Goal: Task Accomplishment & Management: Manage account settings

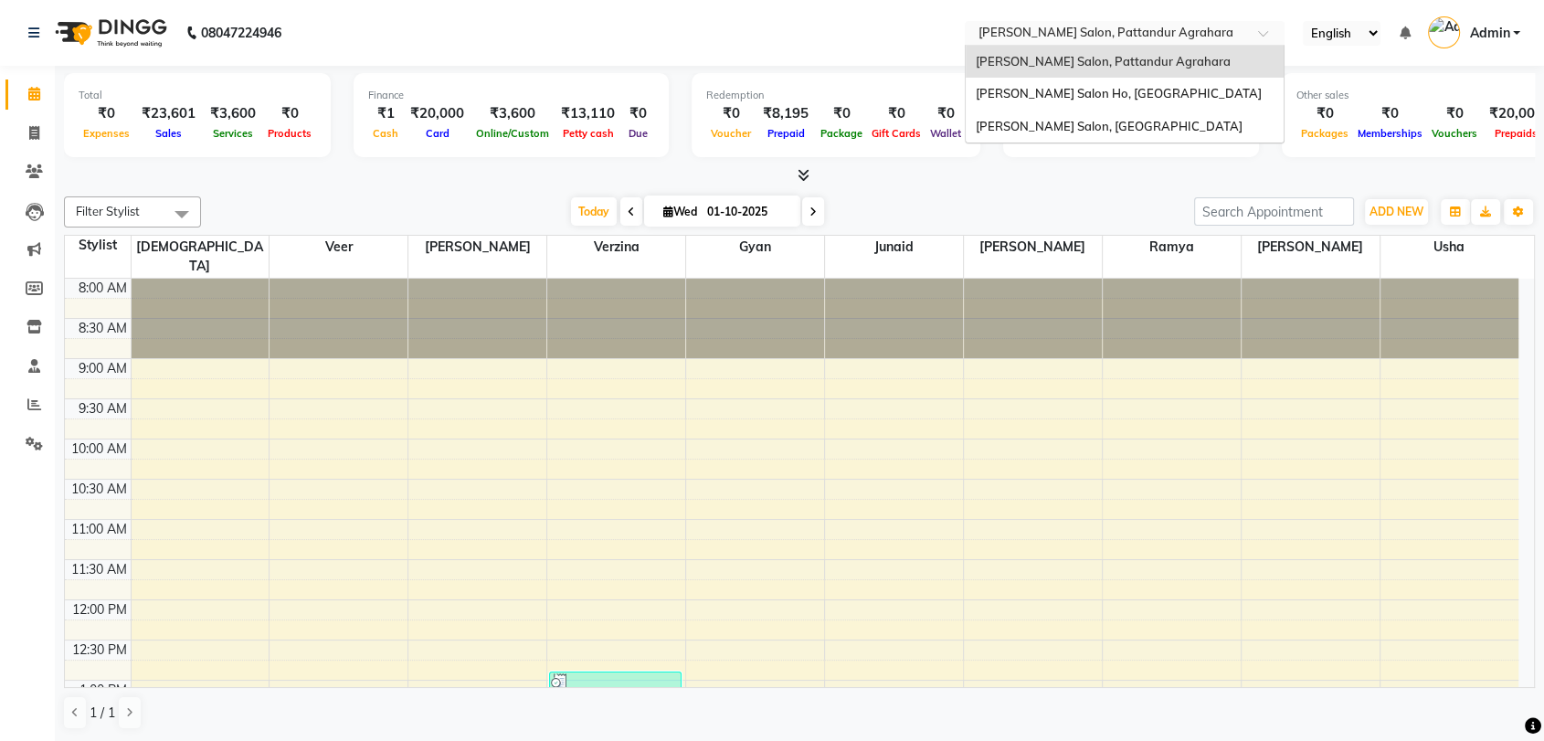
click at [1014, 21] on div "Select Location × [PERSON_NAME] Salon, Pattandur Agrahara" at bounding box center [1125, 33] width 320 height 25
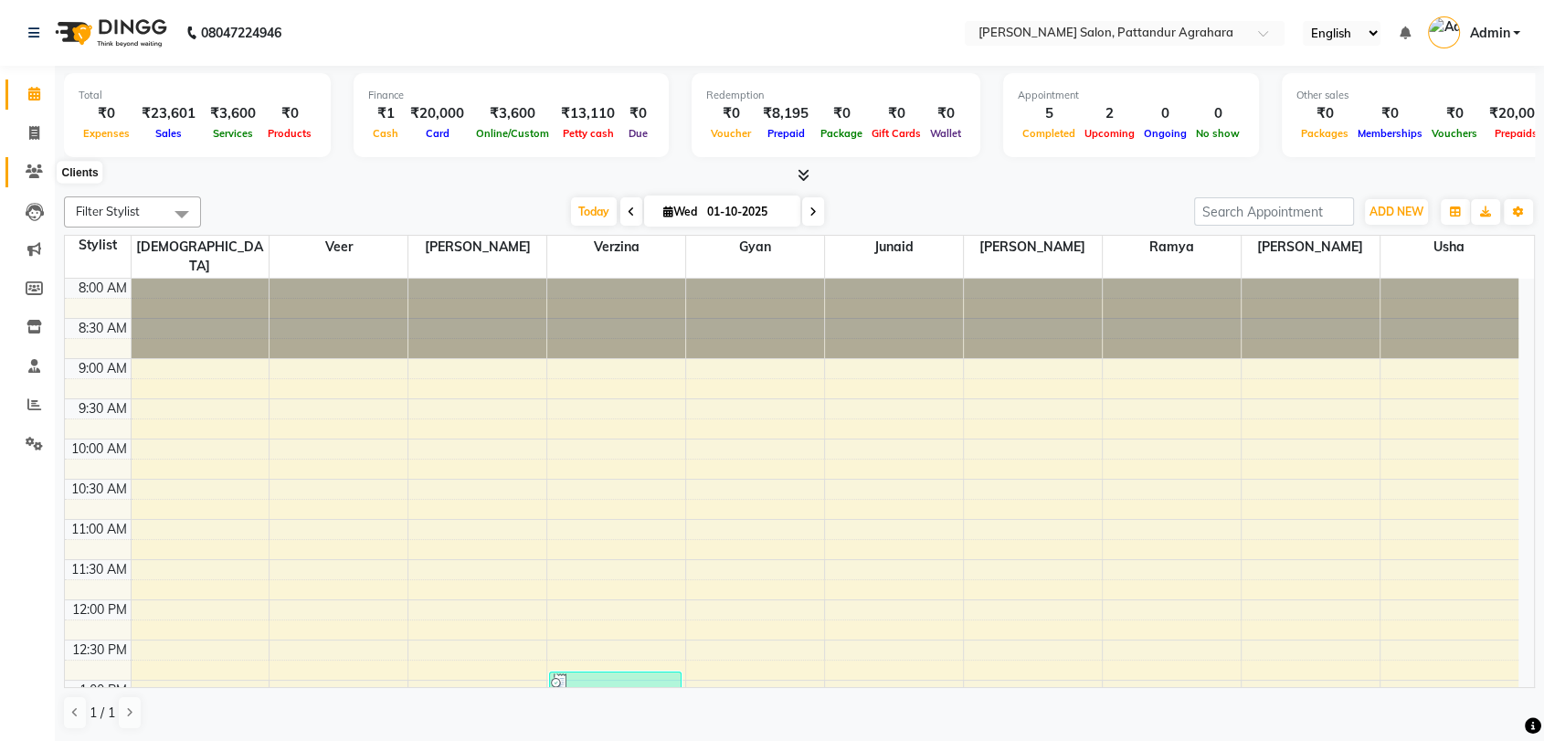
click at [30, 173] on icon at bounding box center [34, 171] width 17 height 14
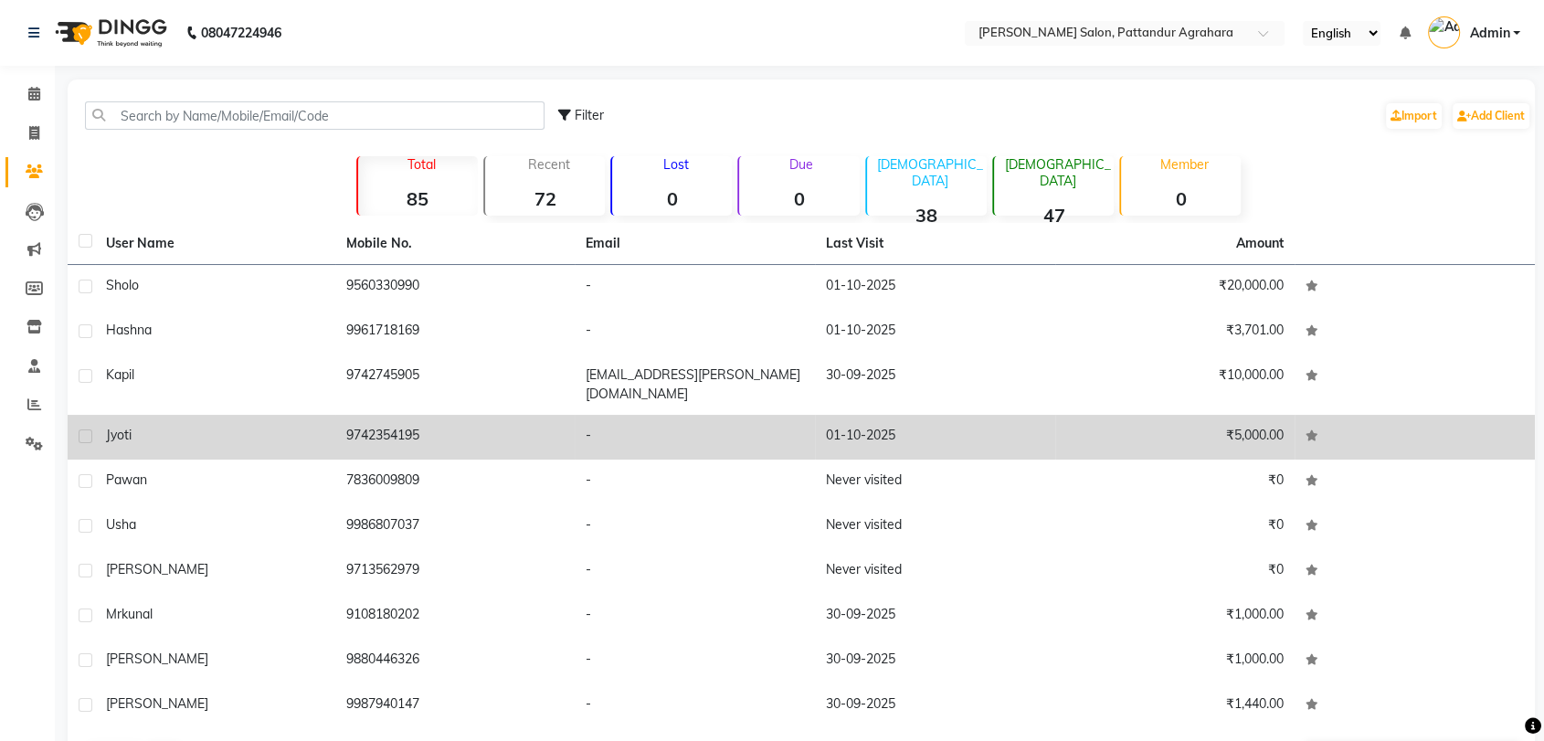
click at [118, 427] on span "Jyoti" at bounding box center [119, 435] width 26 height 16
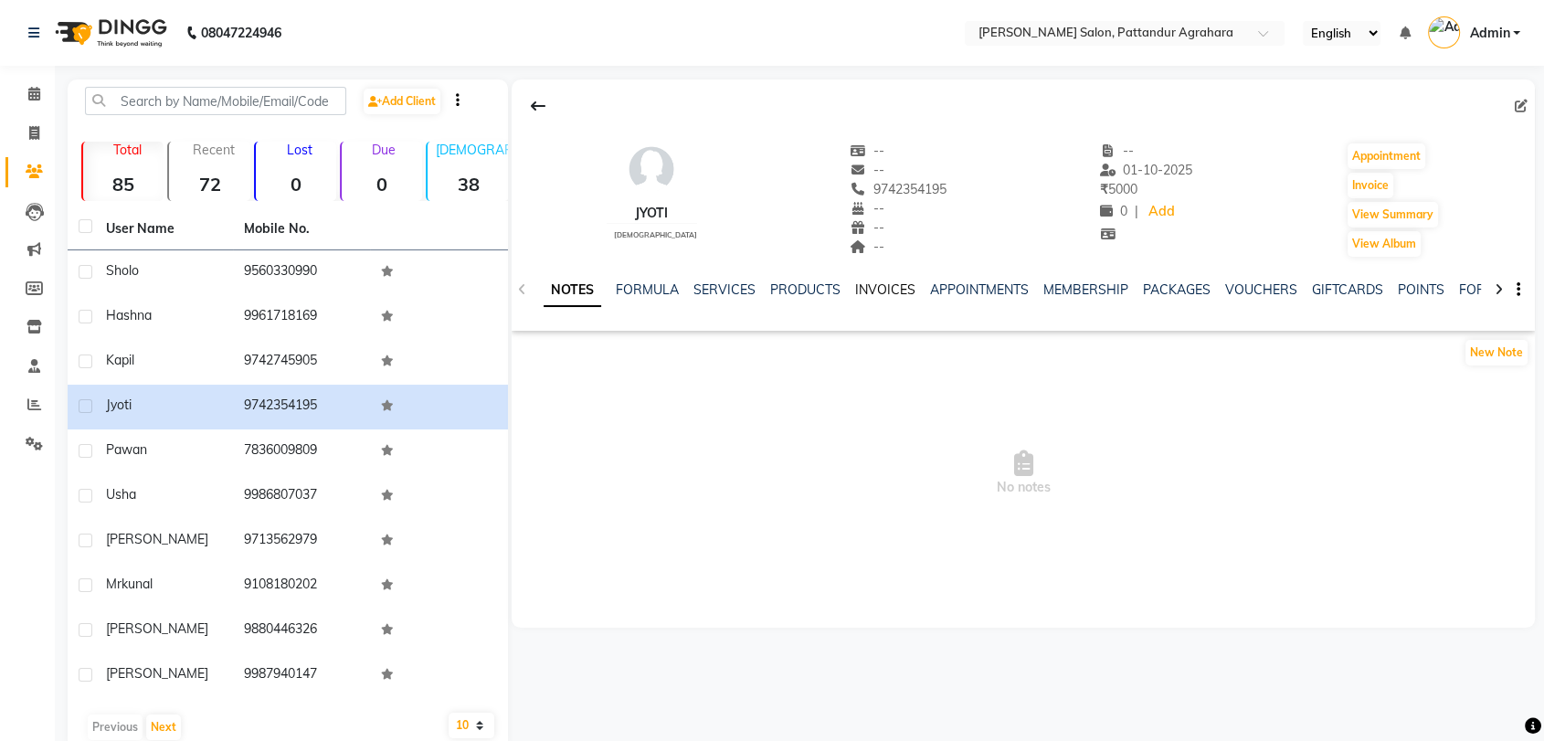
click at [868, 288] on link "INVOICES" at bounding box center [885, 289] width 60 height 16
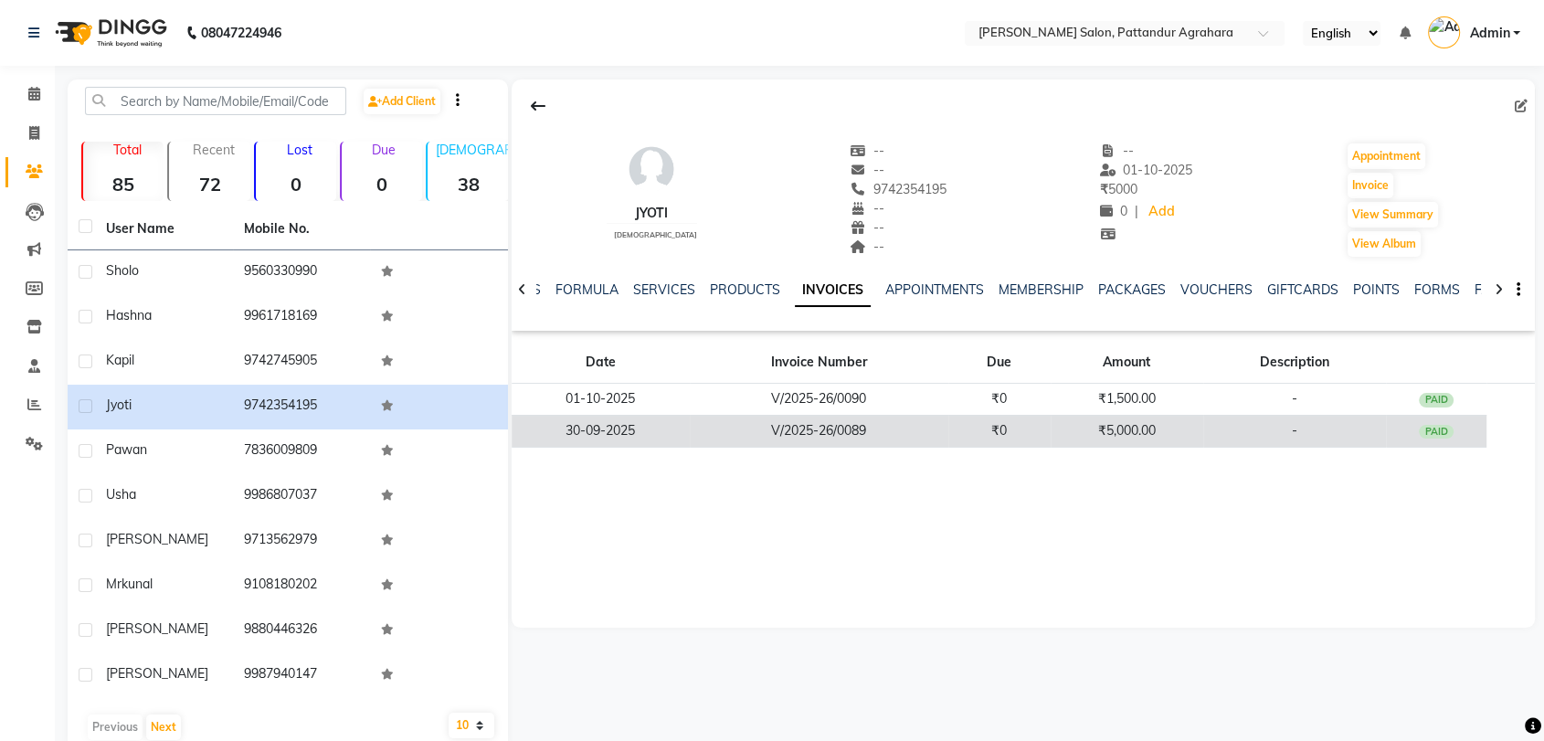
click at [615, 427] on td "30-09-2025" at bounding box center [601, 431] width 178 height 32
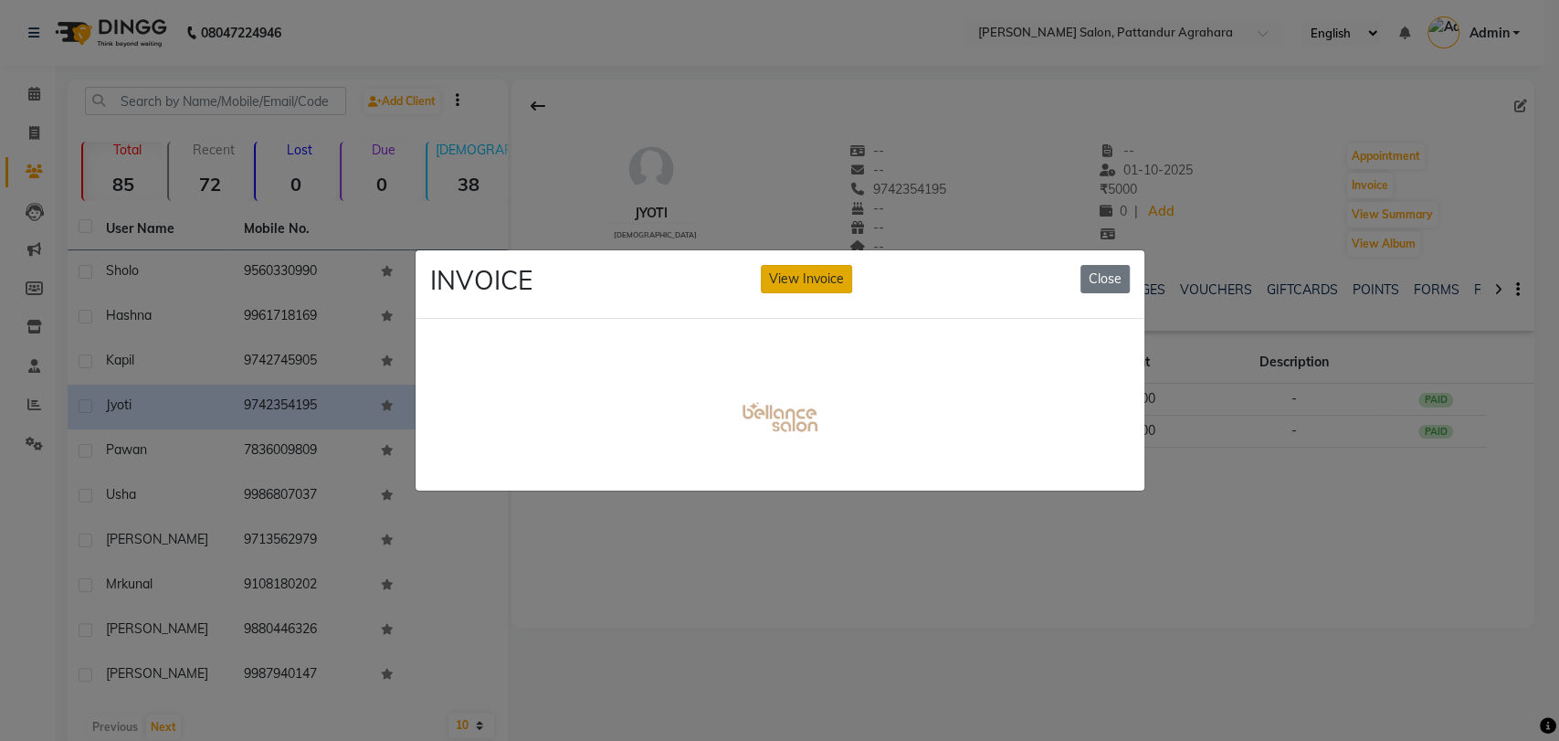
click at [829, 276] on button "View Invoice" at bounding box center [806, 279] width 91 height 28
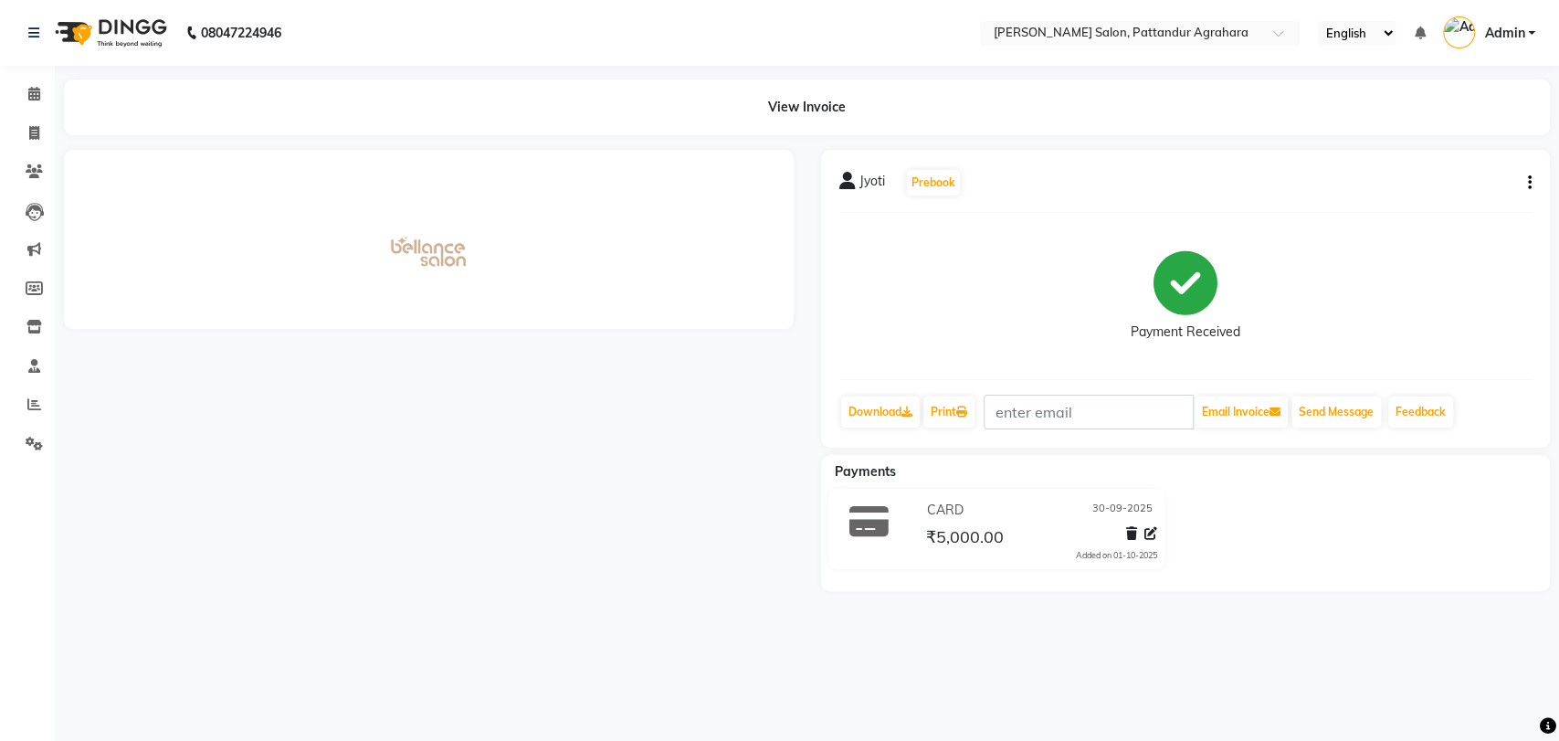
click at [1530, 183] on icon "button" at bounding box center [1530, 183] width 4 height 1
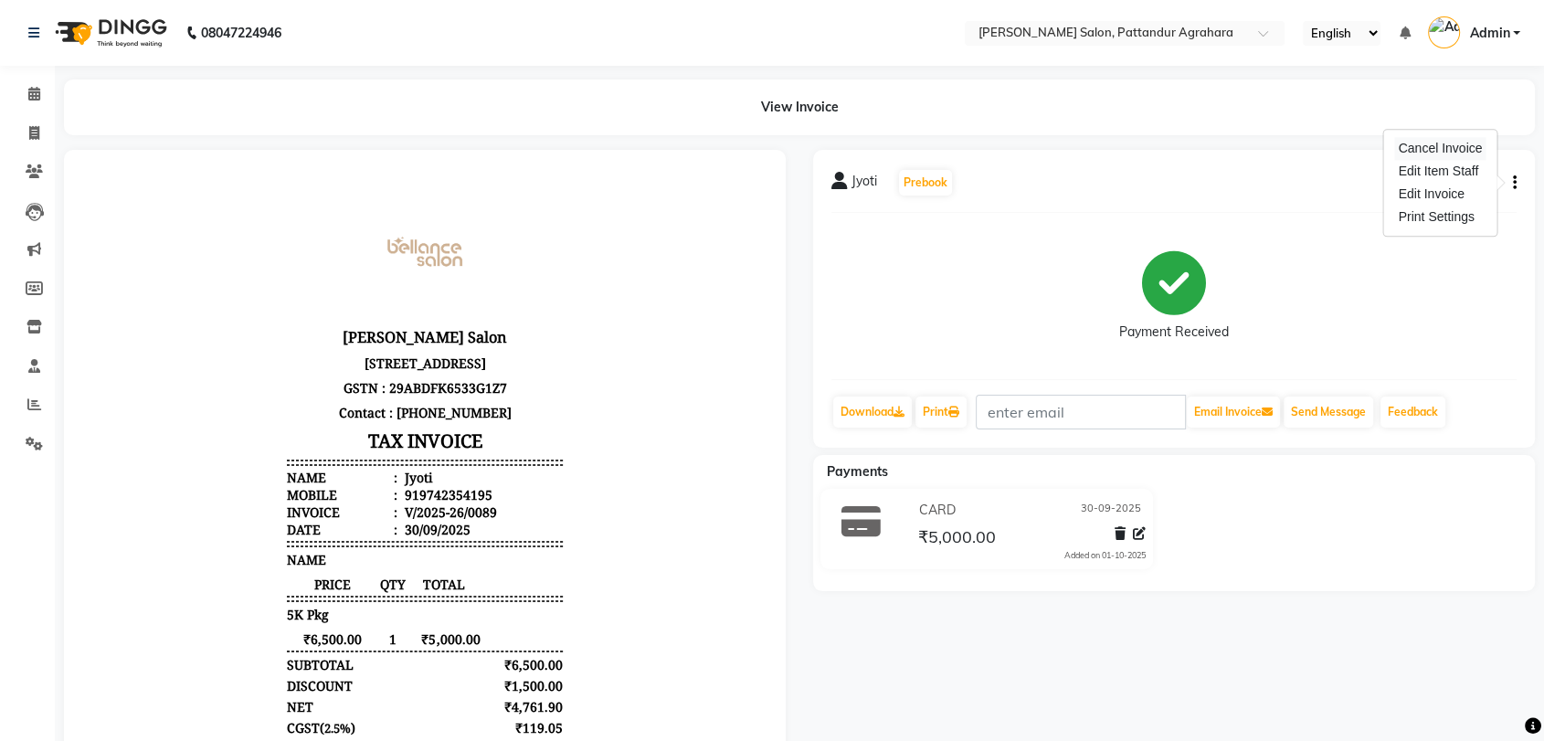
click at [1444, 149] on div "Cancel Invoice" at bounding box center [1440, 148] width 91 height 23
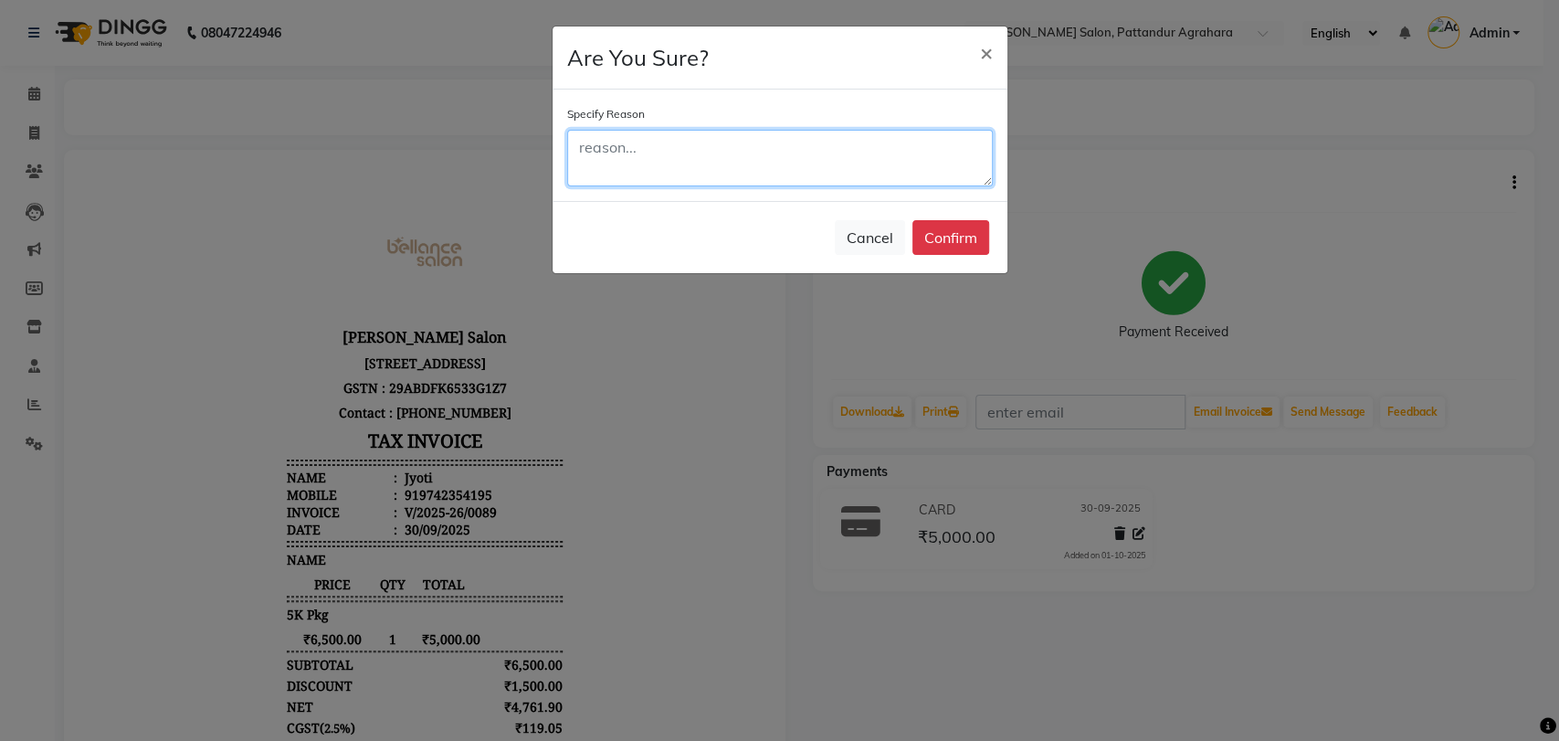
click at [846, 160] on textarea at bounding box center [780, 158] width 426 height 57
type textarea "wrong"
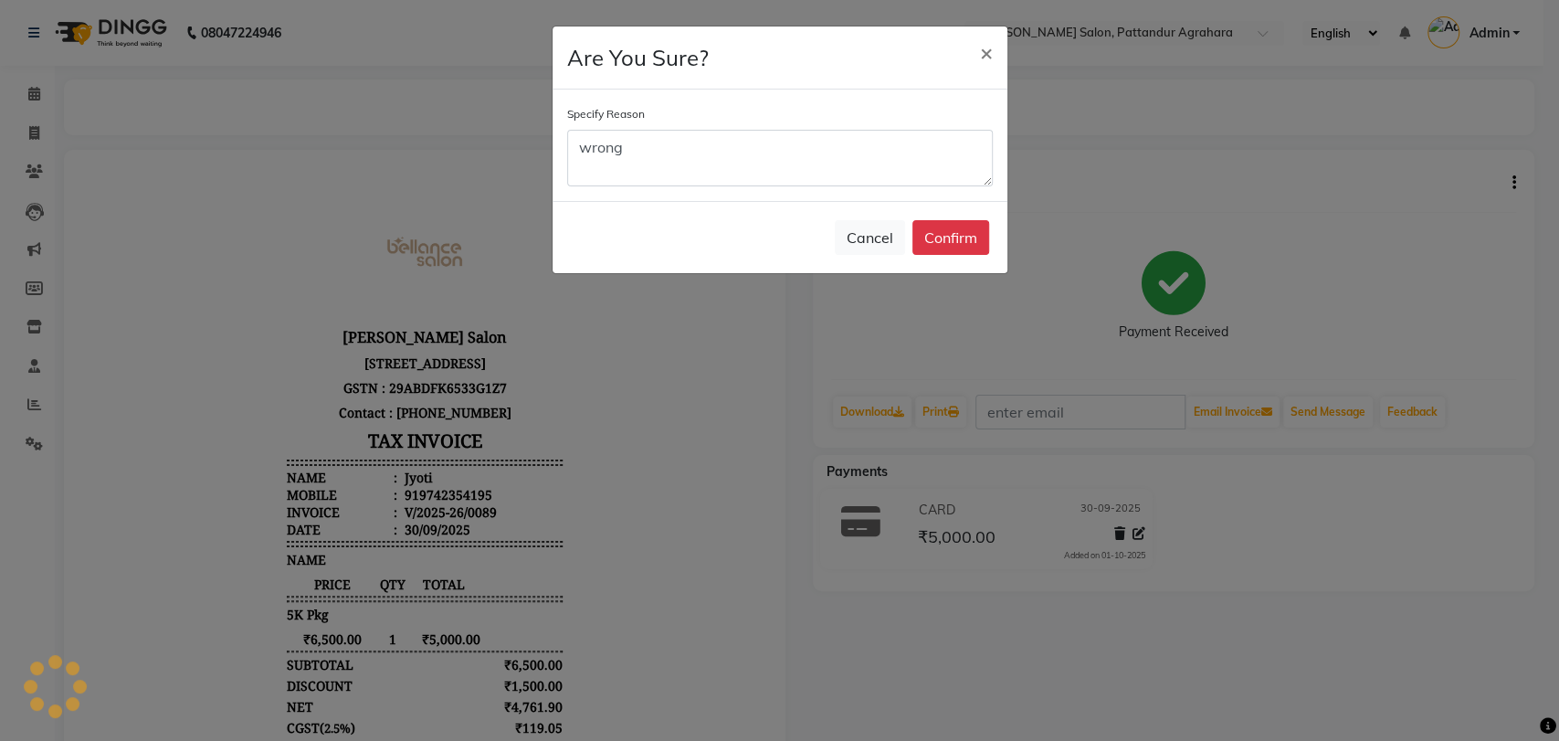
click at [966, 217] on div "Cancel Confirm" at bounding box center [780, 237] width 455 height 72
click at [965, 230] on button "Confirm" at bounding box center [951, 237] width 77 height 35
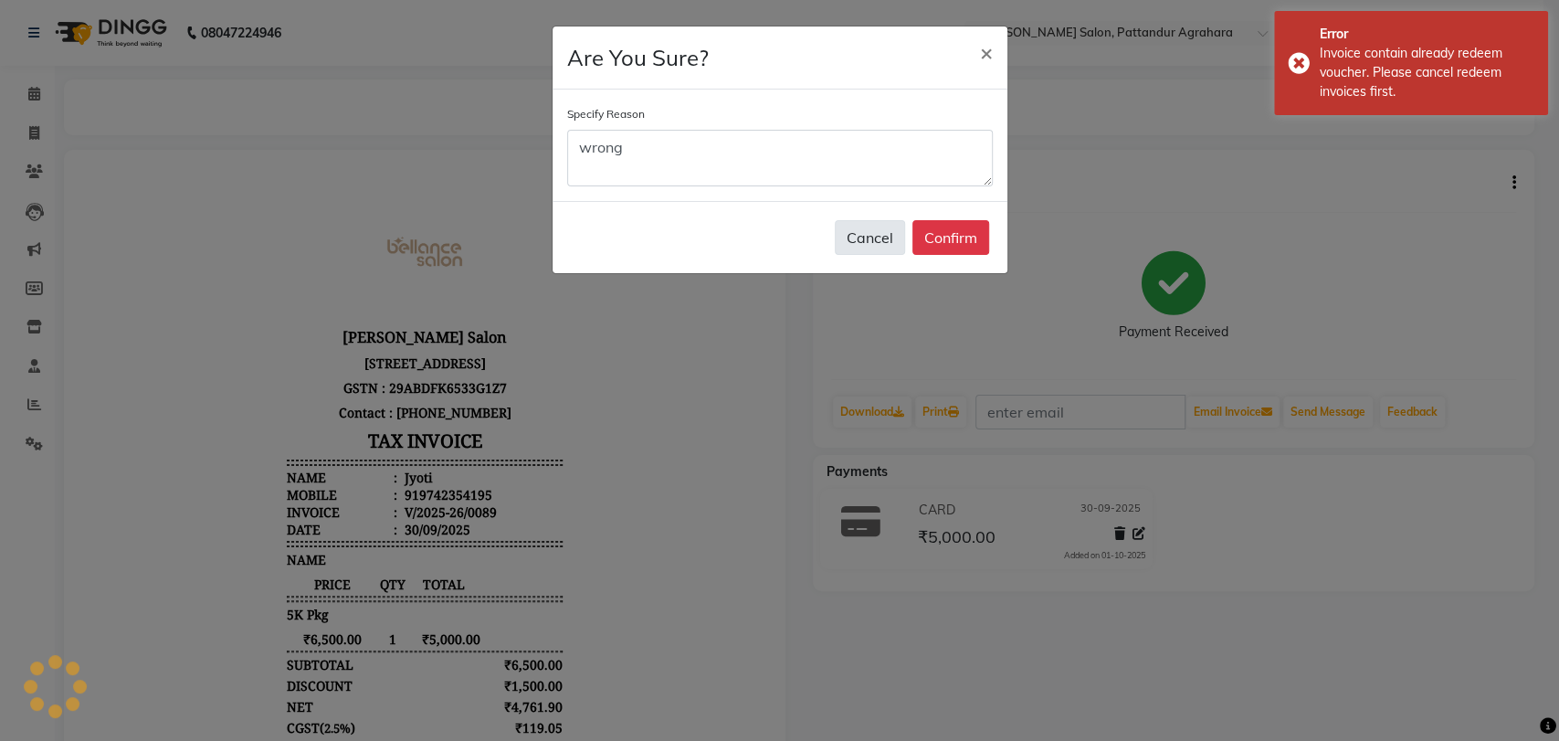
click at [874, 230] on button "Cancel" at bounding box center [870, 237] width 70 height 35
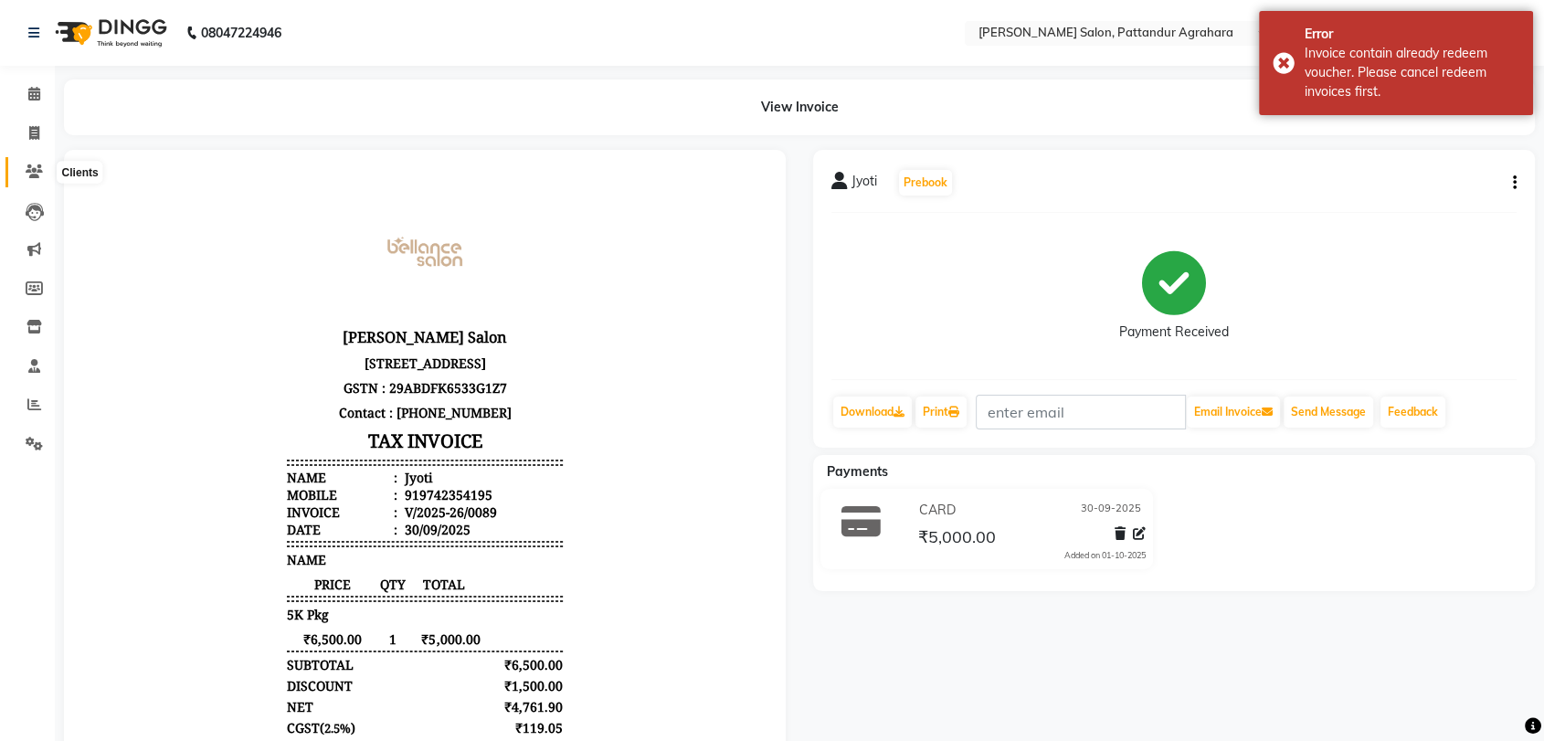
click at [44, 164] on span at bounding box center [34, 172] width 32 height 21
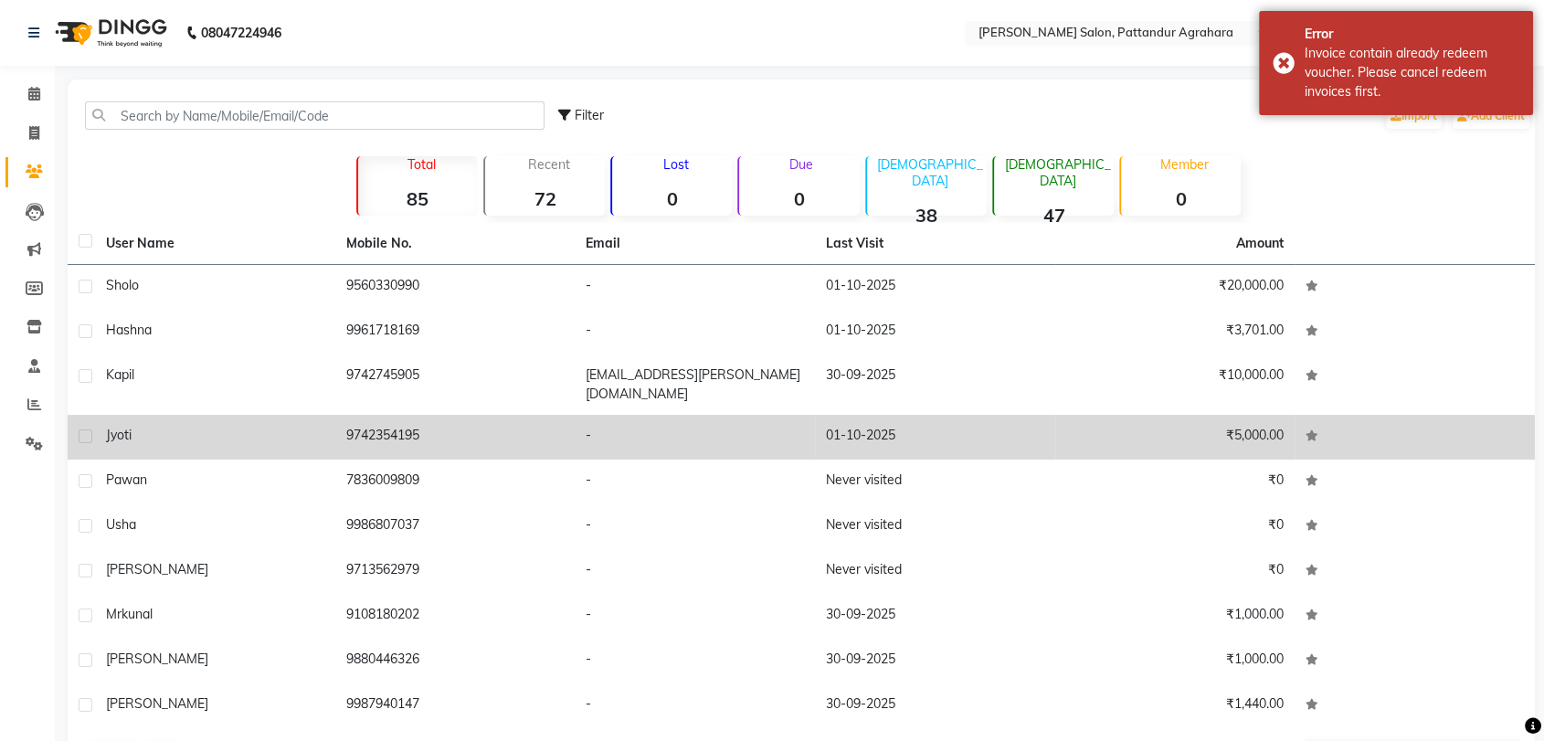
click at [125, 427] on span "Jyoti" at bounding box center [119, 435] width 26 height 16
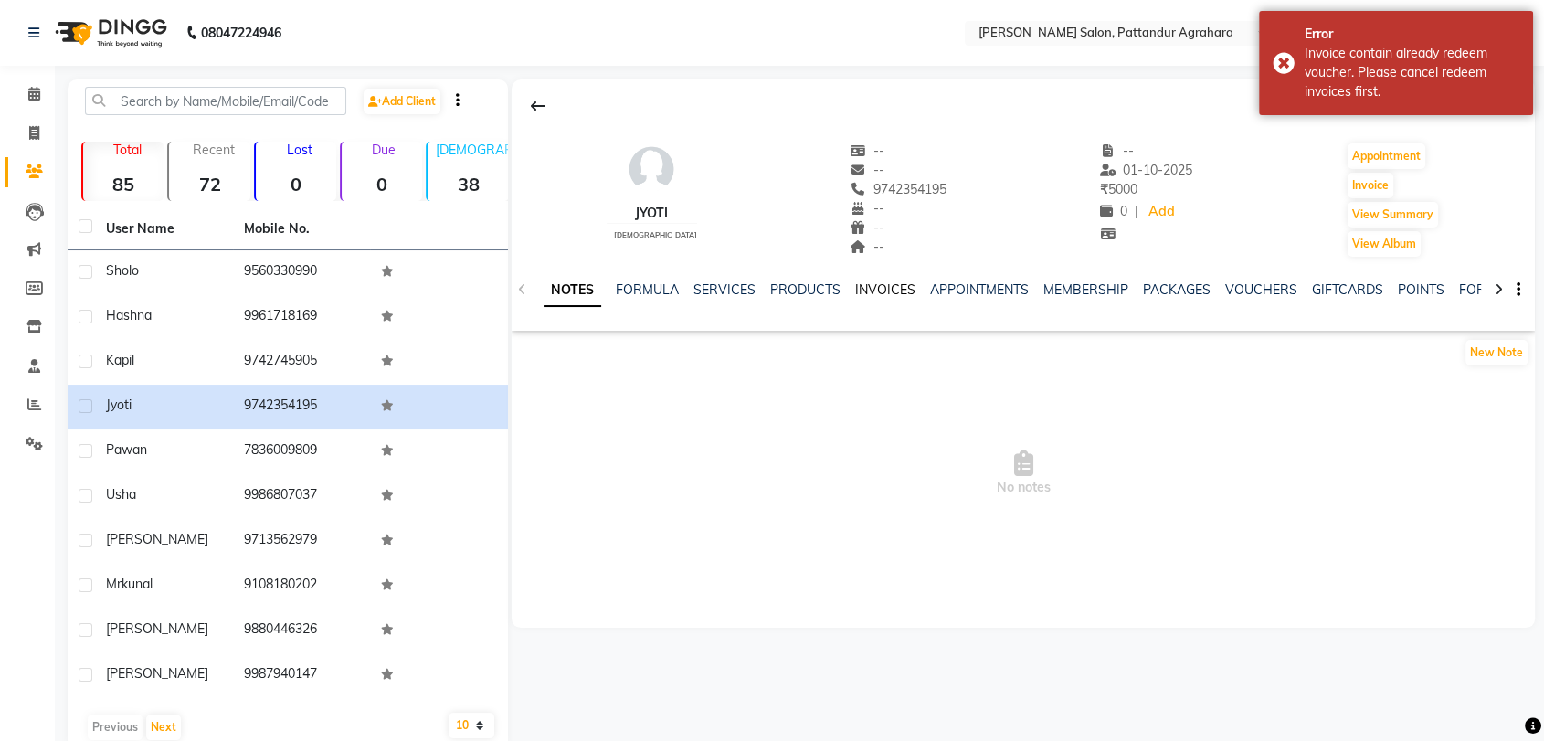
click at [881, 287] on link "INVOICES" at bounding box center [885, 289] width 60 height 16
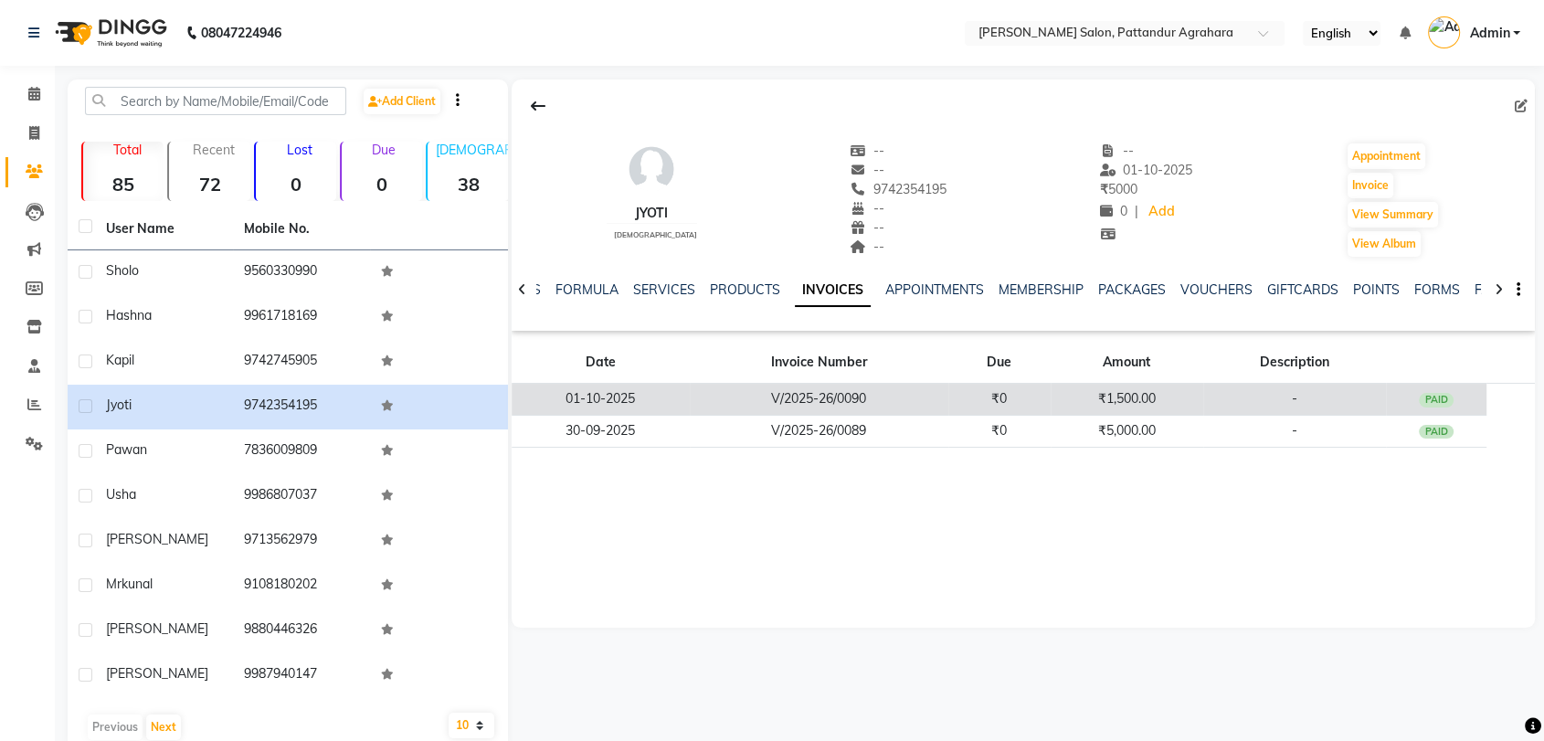
click at [623, 399] on td "01-10-2025" at bounding box center [601, 400] width 178 height 32
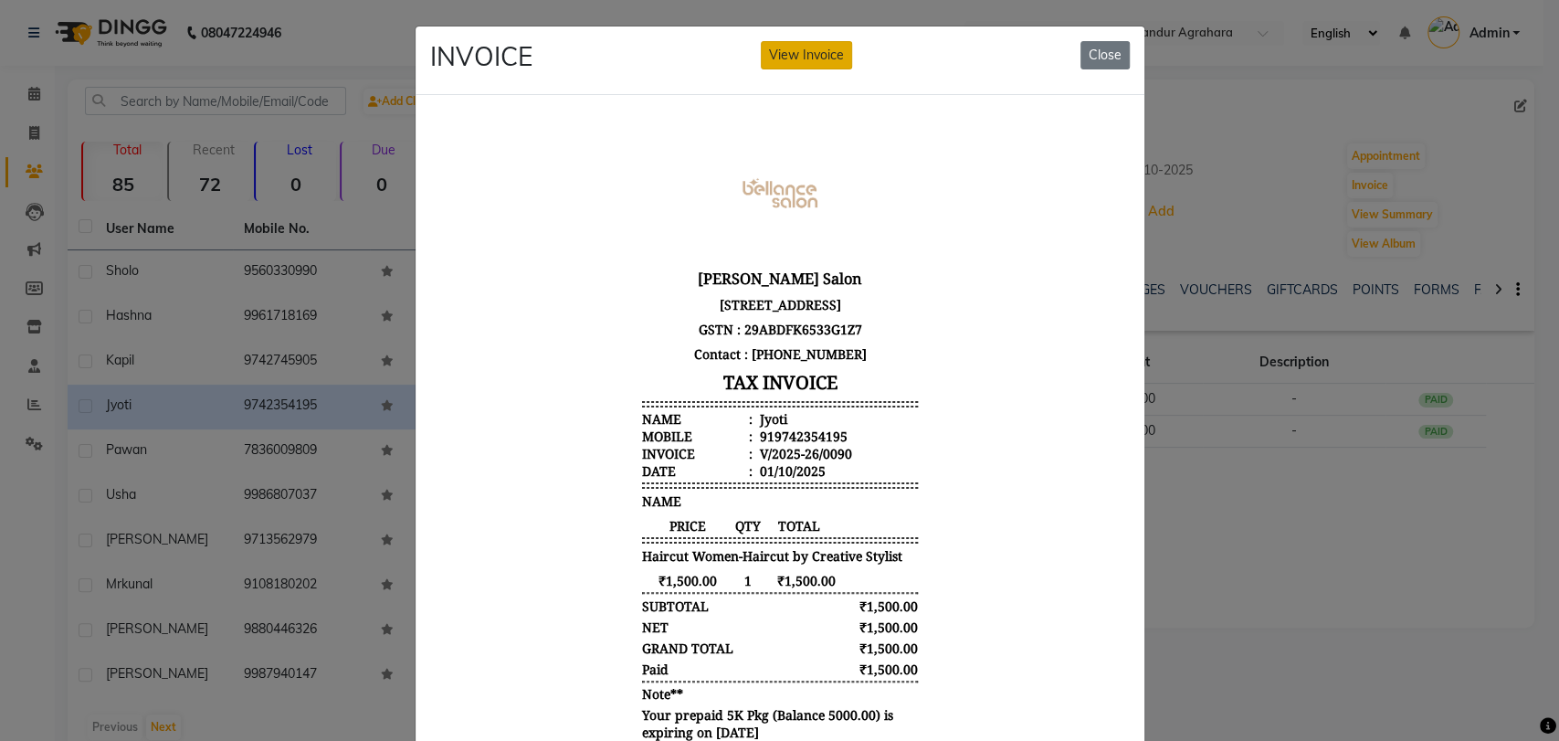
click at [826, 64] on button "View Invoice" at bounding box center [806, 55] width 91 height 28
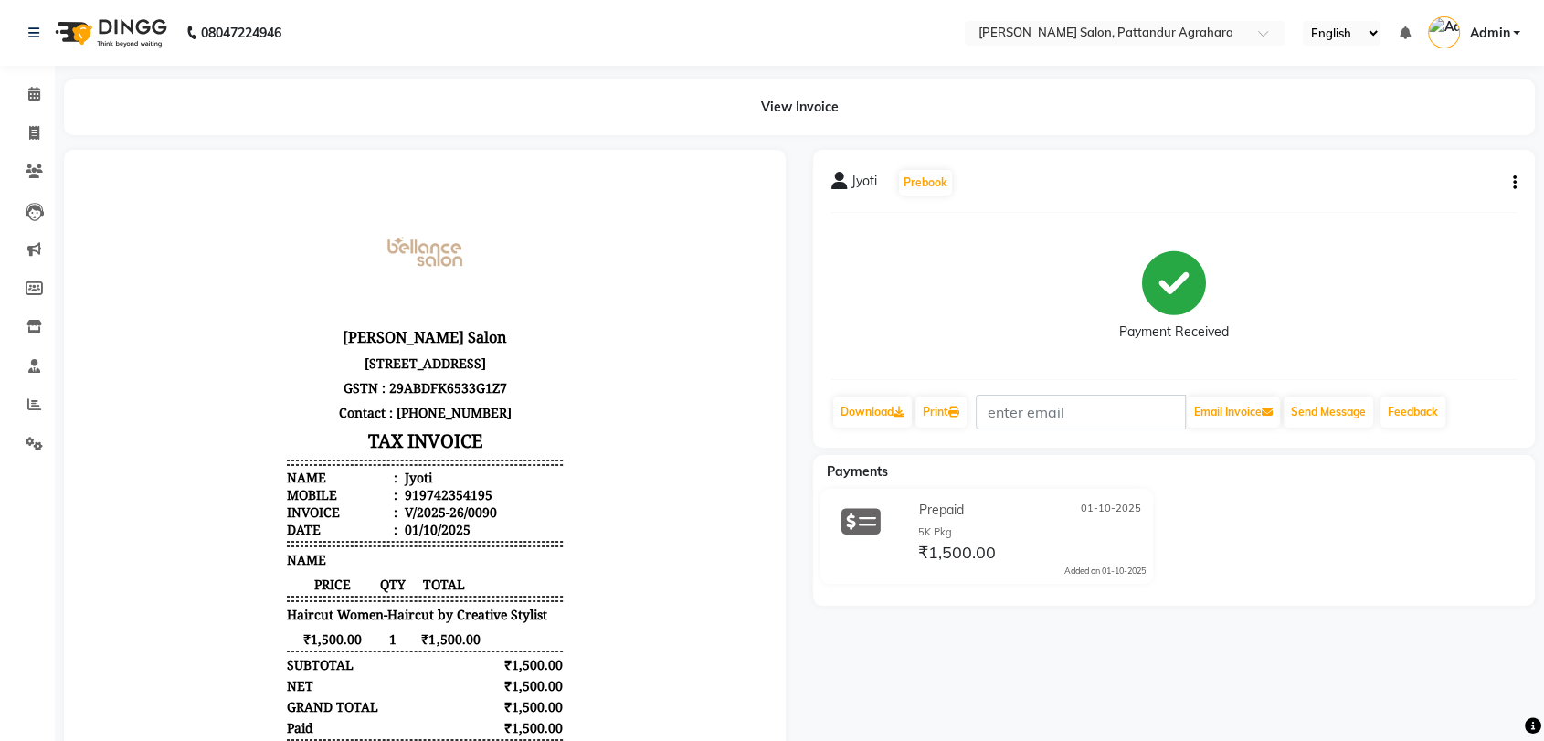
click at [1513, 184] on icon "button" at bounding box center [1515, 183] width 4 height 1
drag, startPoint x: 1403, startPoint y: 124, endPoint x: 1392, endPoint y: 139, distance: 18.3
click at [1392, 139] on div "Cancel Invoice Split Service Amount Edit Item Staff Edit Invoice Print Settings" at bounding box center [1422, 183] width 147 height 129
click at [1392, 139] on main "View Invoice Jyoti Prebook Payment Received Download Print Email Invoice Send M…" at bounding box center [799, 488] width 1489 height 819
click at [1513, 183] on icon "button" at bounding box center [1515, 183] width 4 height 1
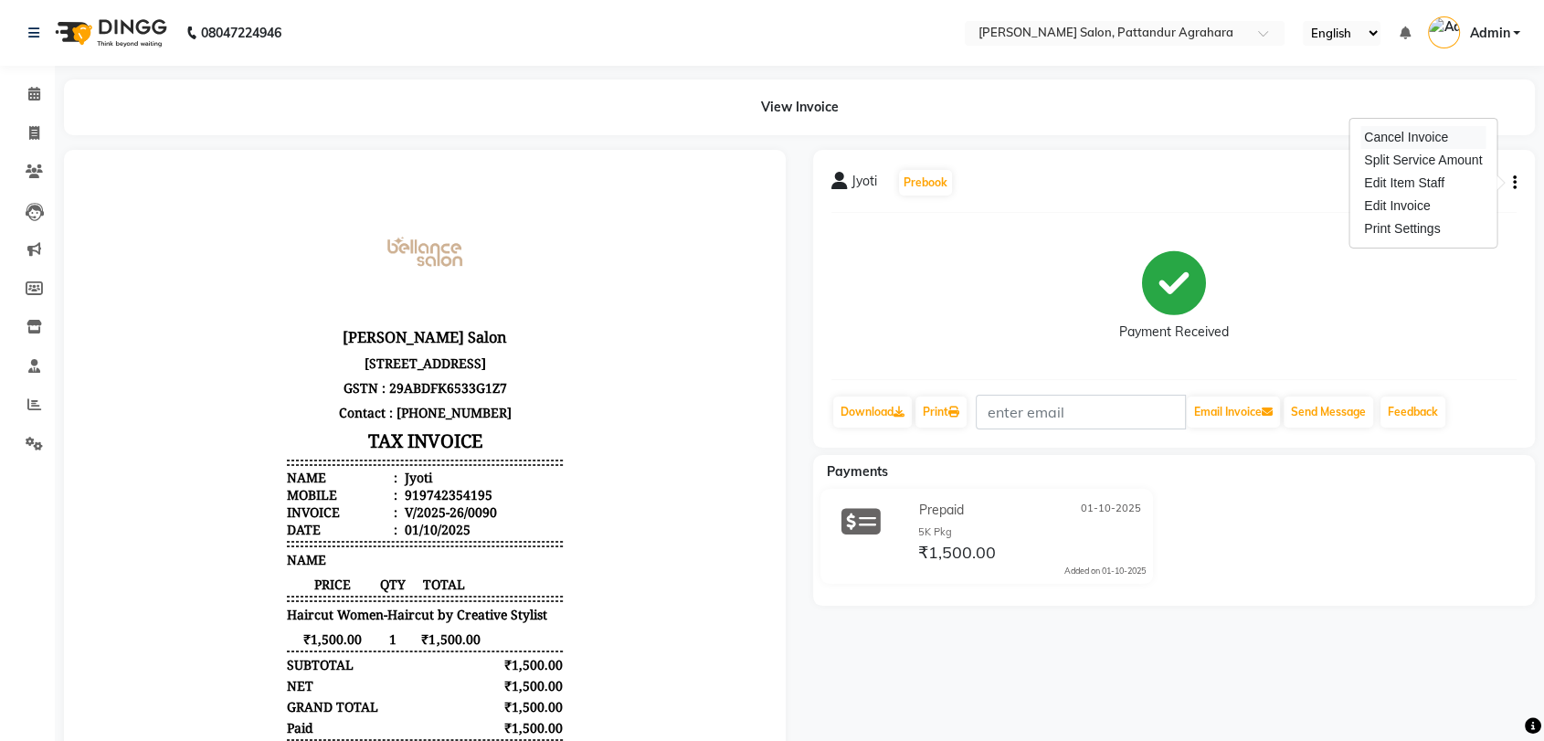
click at [1413, 133] on div "Cancel Invoice" at bounding box center [1422, 137] width 125 height 23
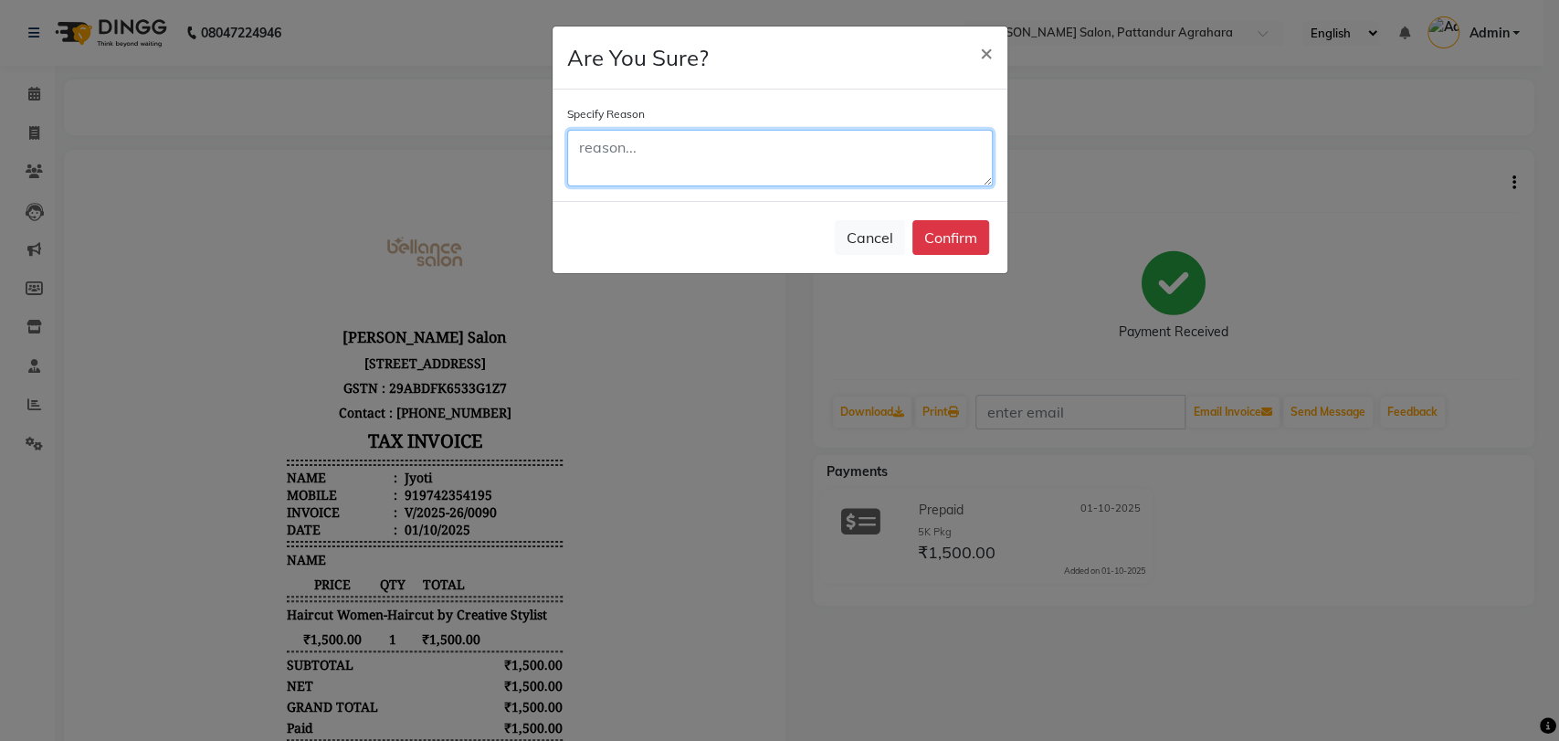
click at [829, 177] on textarea at bounding box center [780, 158] width 426 height 57
type textarea "wrong"
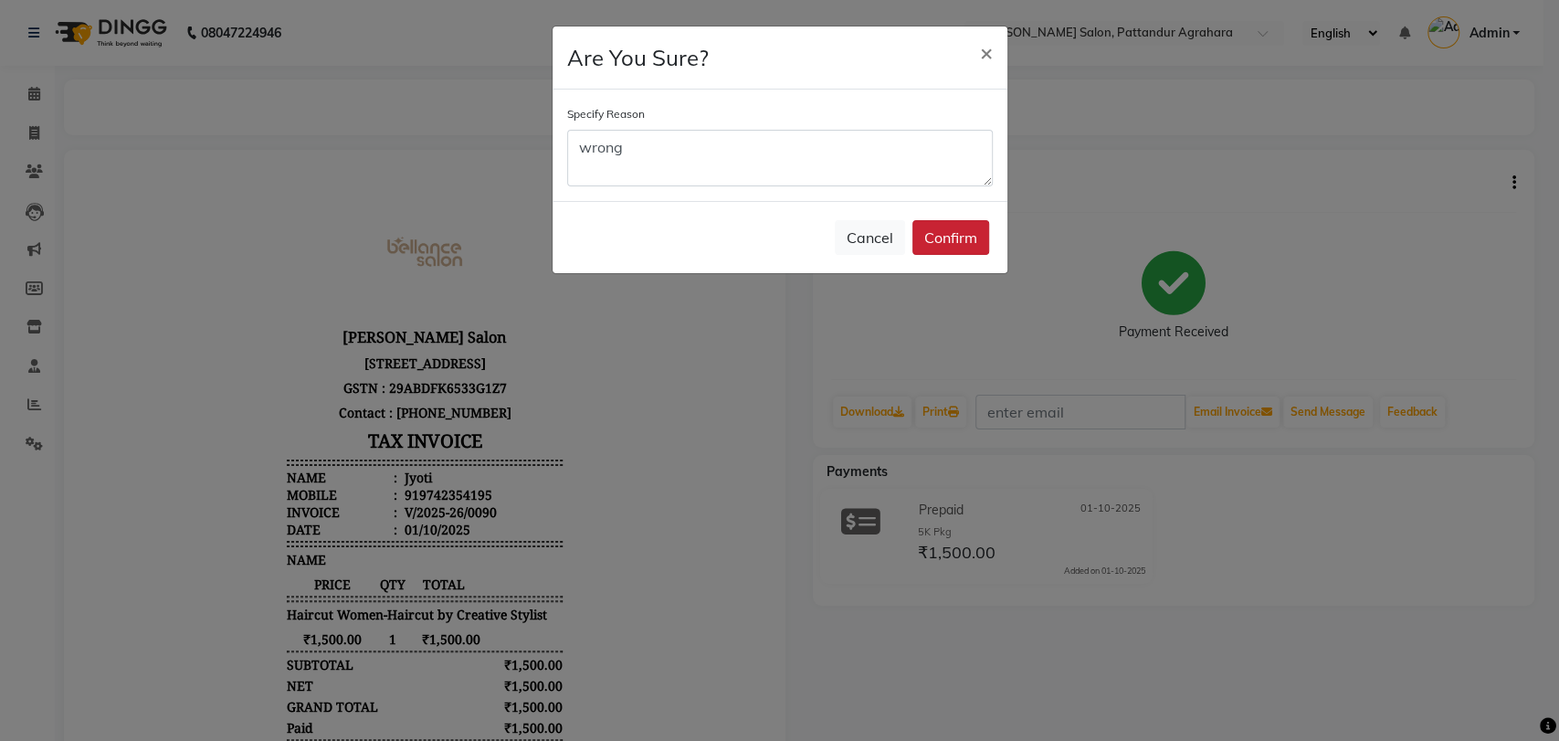
click at [950, 227] on button "Confirm" at bounding box center [951, 237] width 77 height 35
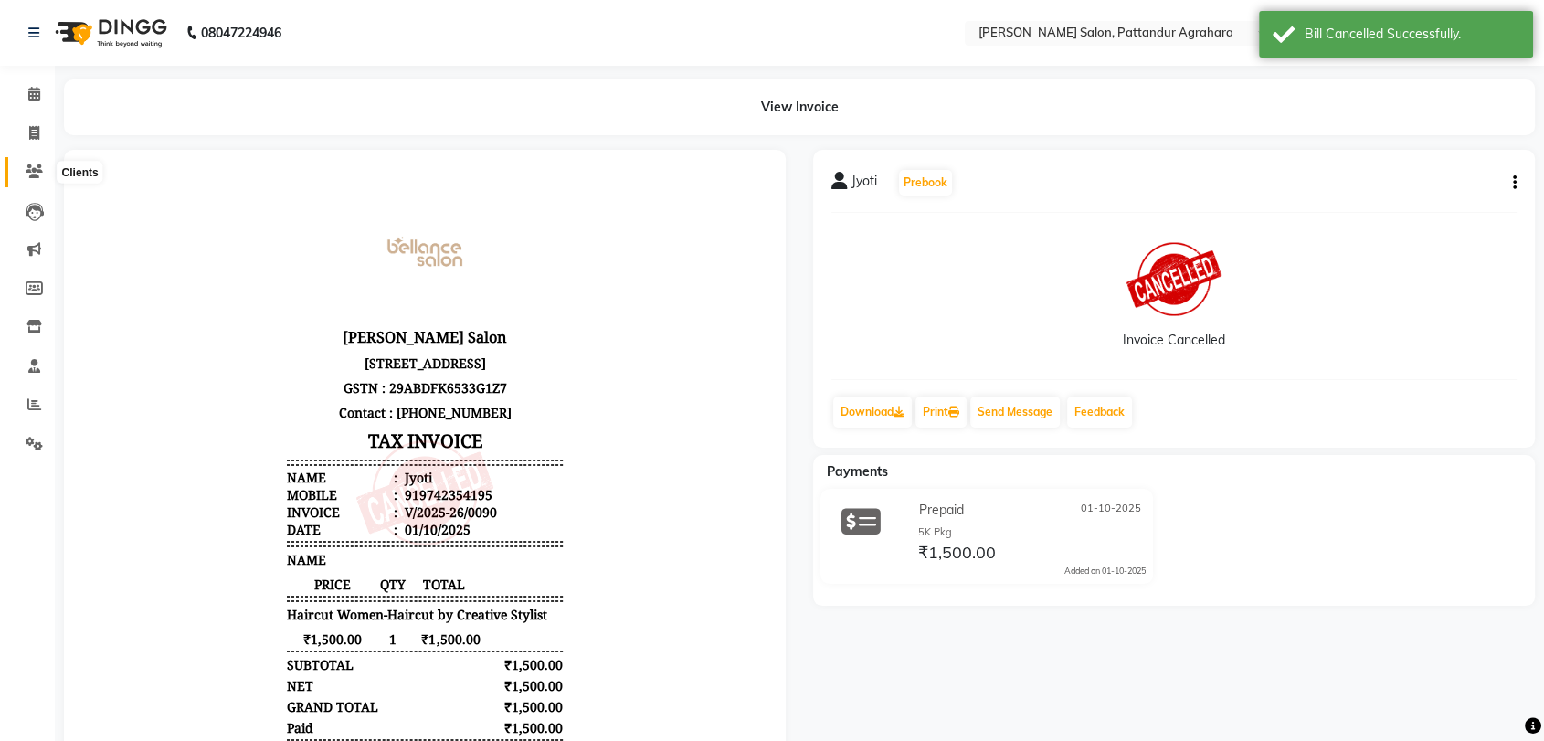
click at [40, 164] on icon at bounding box center [34, 171] width 17 height 14
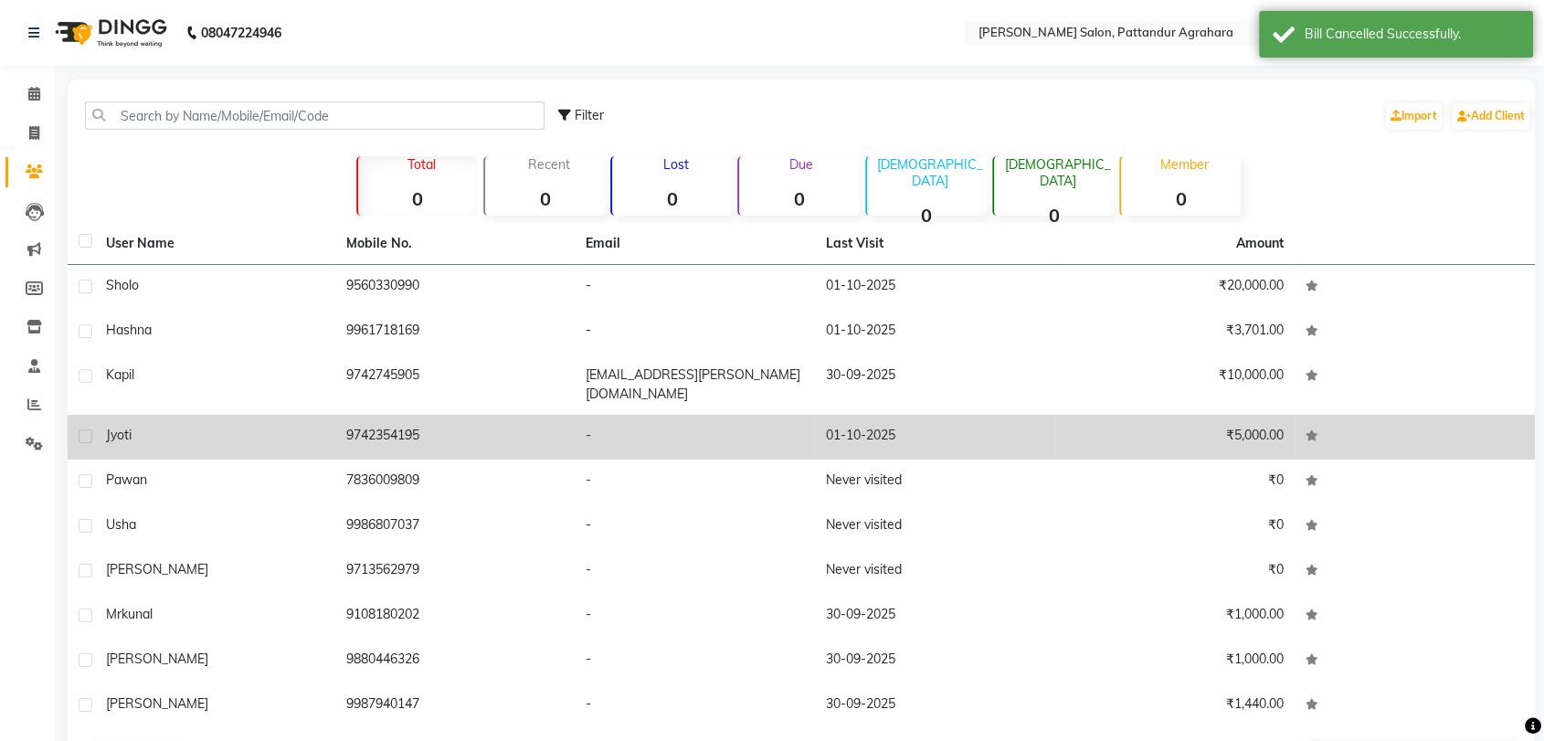
click at [149, 426] on div "Jyoti" at bounding box center [215, 435] width 218 height 19
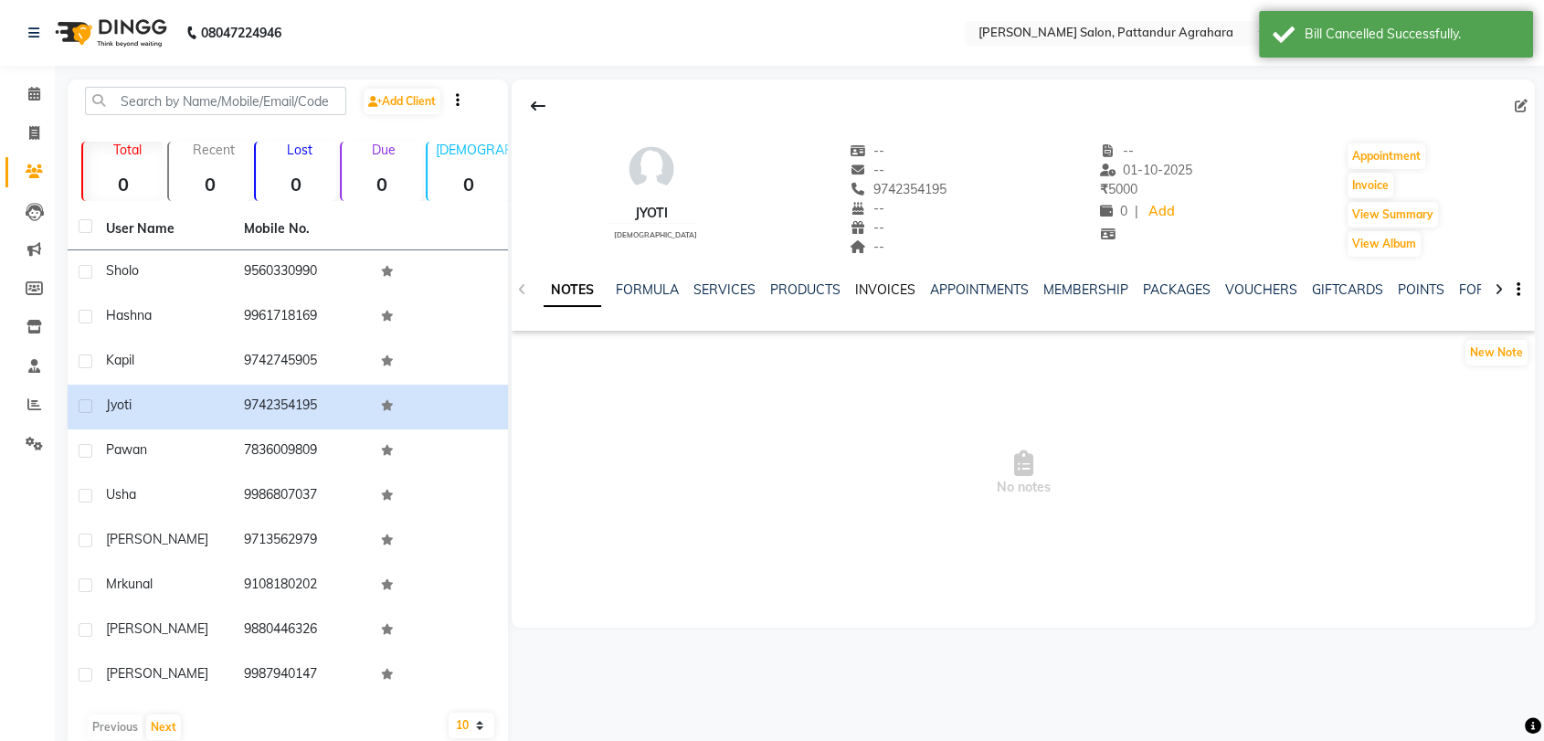
click at [876, 284] on link "INVOICES" at bounding box center [885, 289] width 60 height 16
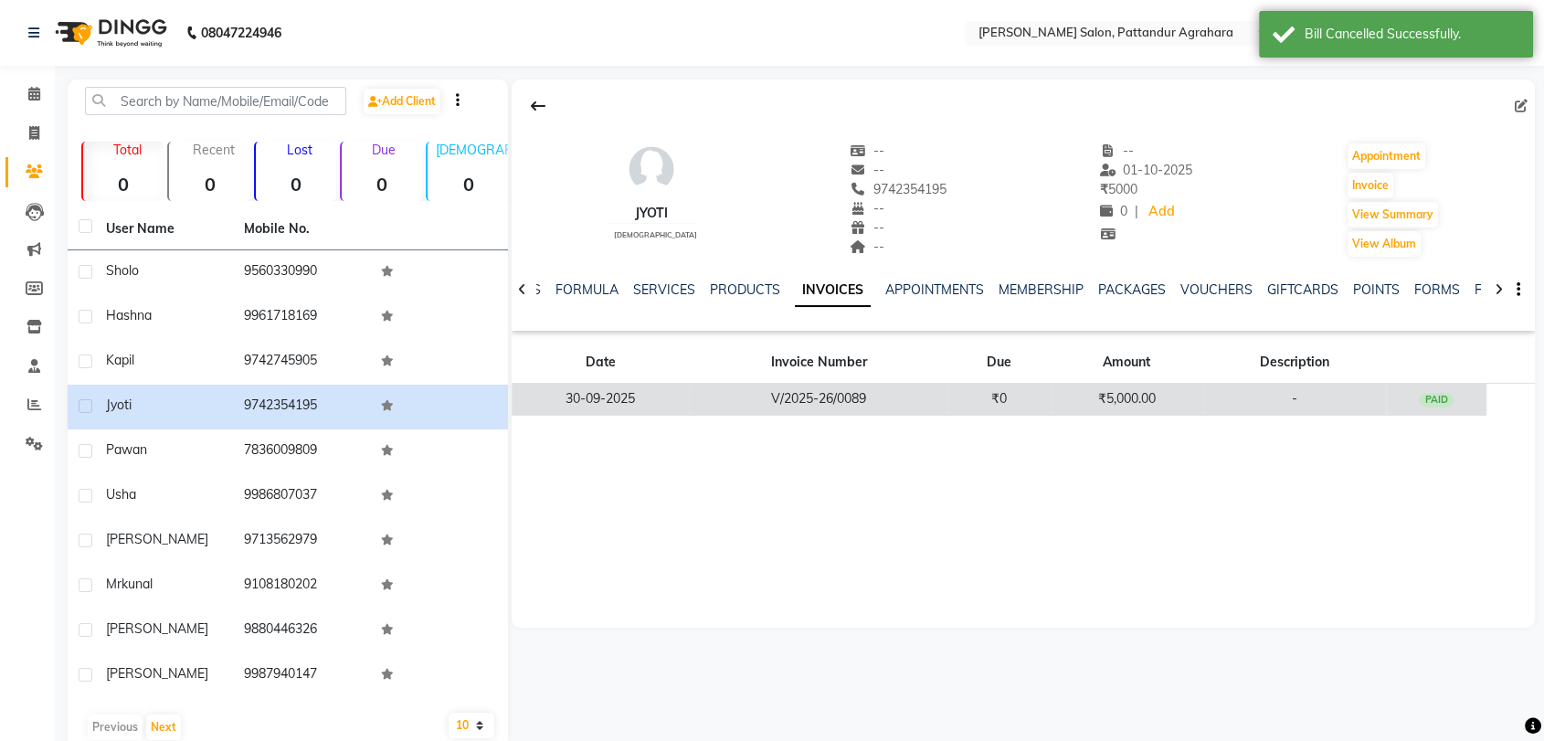
click at [609, 396] on td "30-09-2025" at bounding box center [601, 400] width 178 height 32
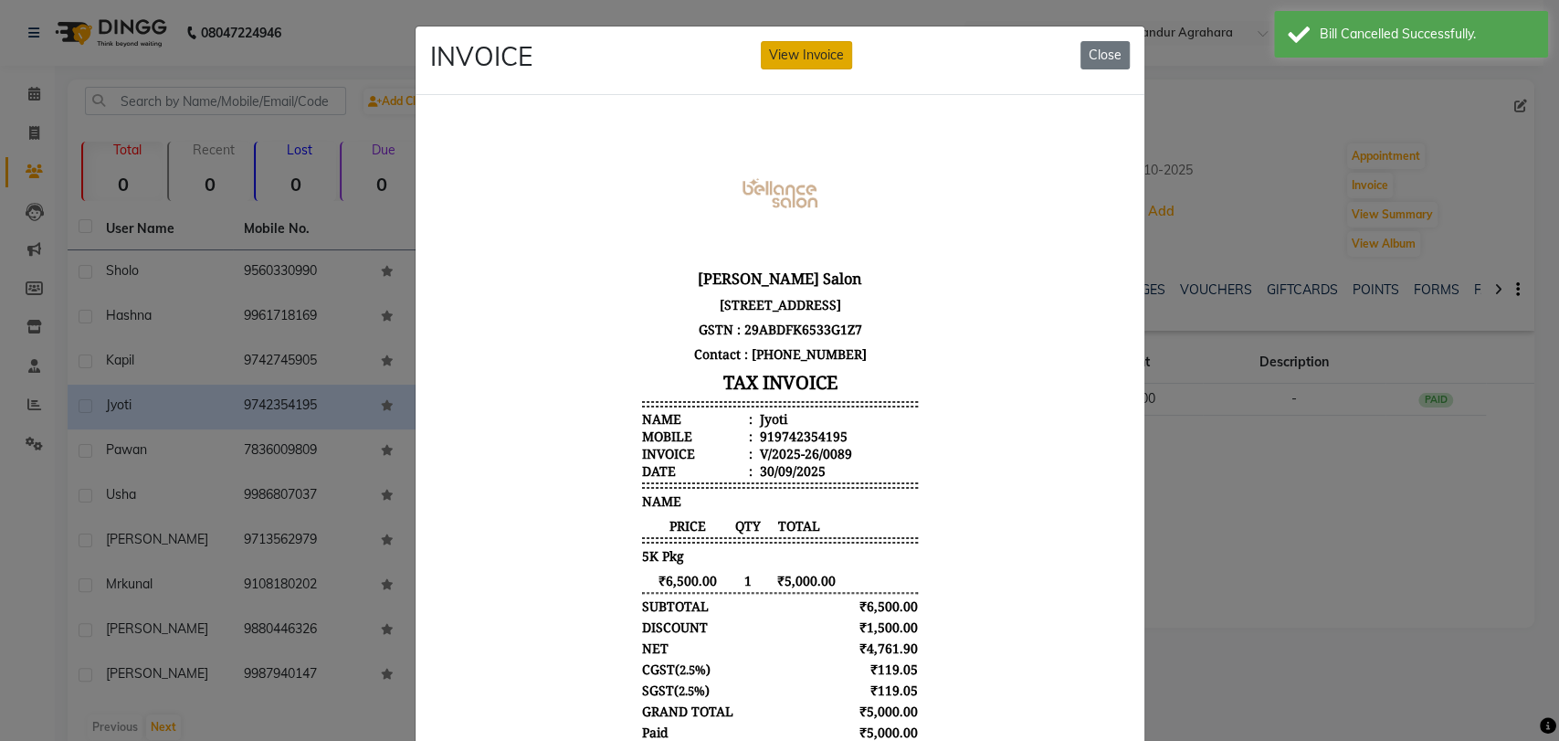
click at [816, 58] on button "View Invoice" at bounding box center [806, 55] width 91 height 28
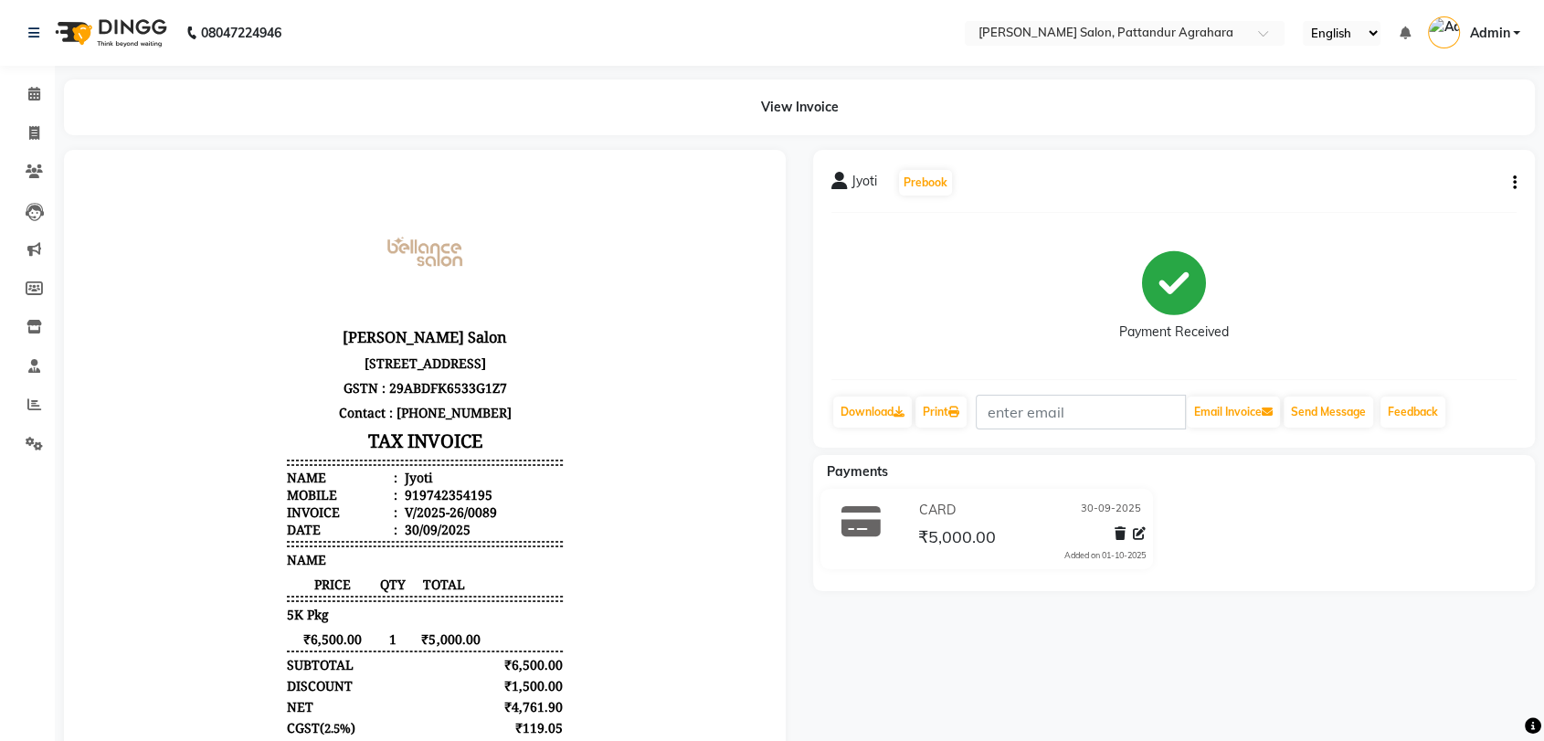
click at [1515, 183] on button "button" at bounding box center [1510, 183] width 11 height 19
click at [1411, 149] on div "Cancel Invoice" at bounding box center [1440, 148] width 91 height 23
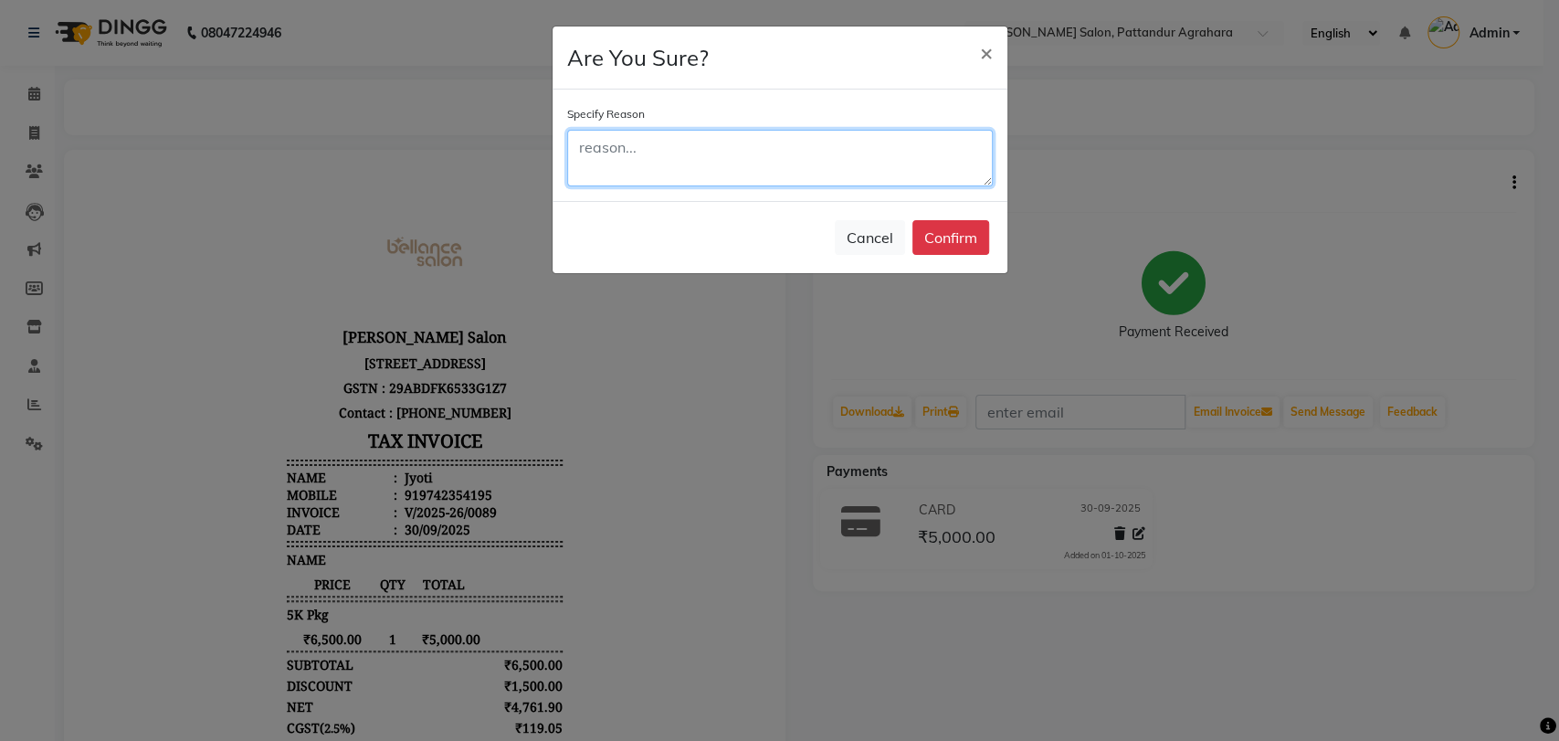
click at [828, 164] on textarea at bounding box center [780, 158] width 426 height 57
type textarea "wrong"
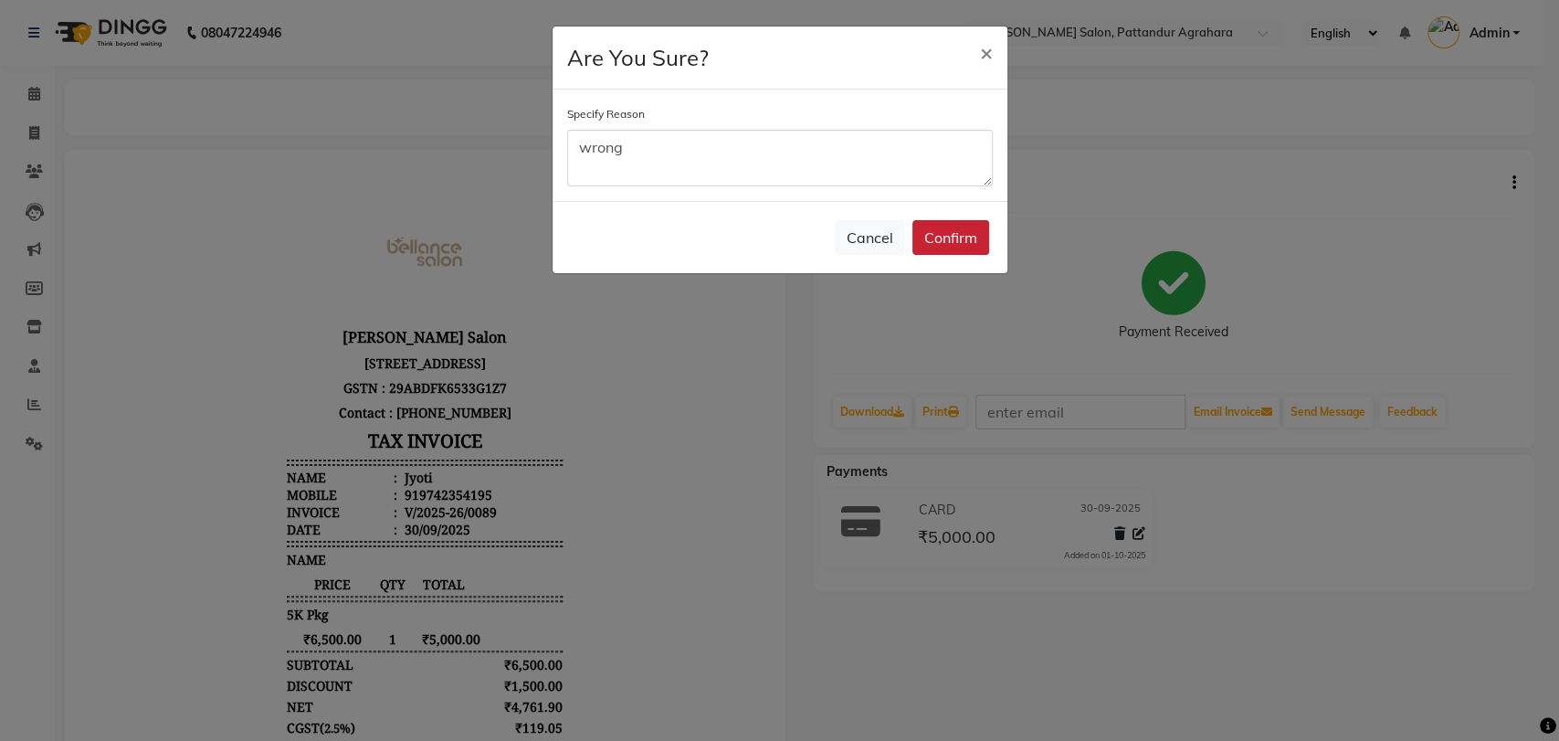
click at [949, 223] on button "Confirm" at bounding box center [951, 237] width 77 height 35
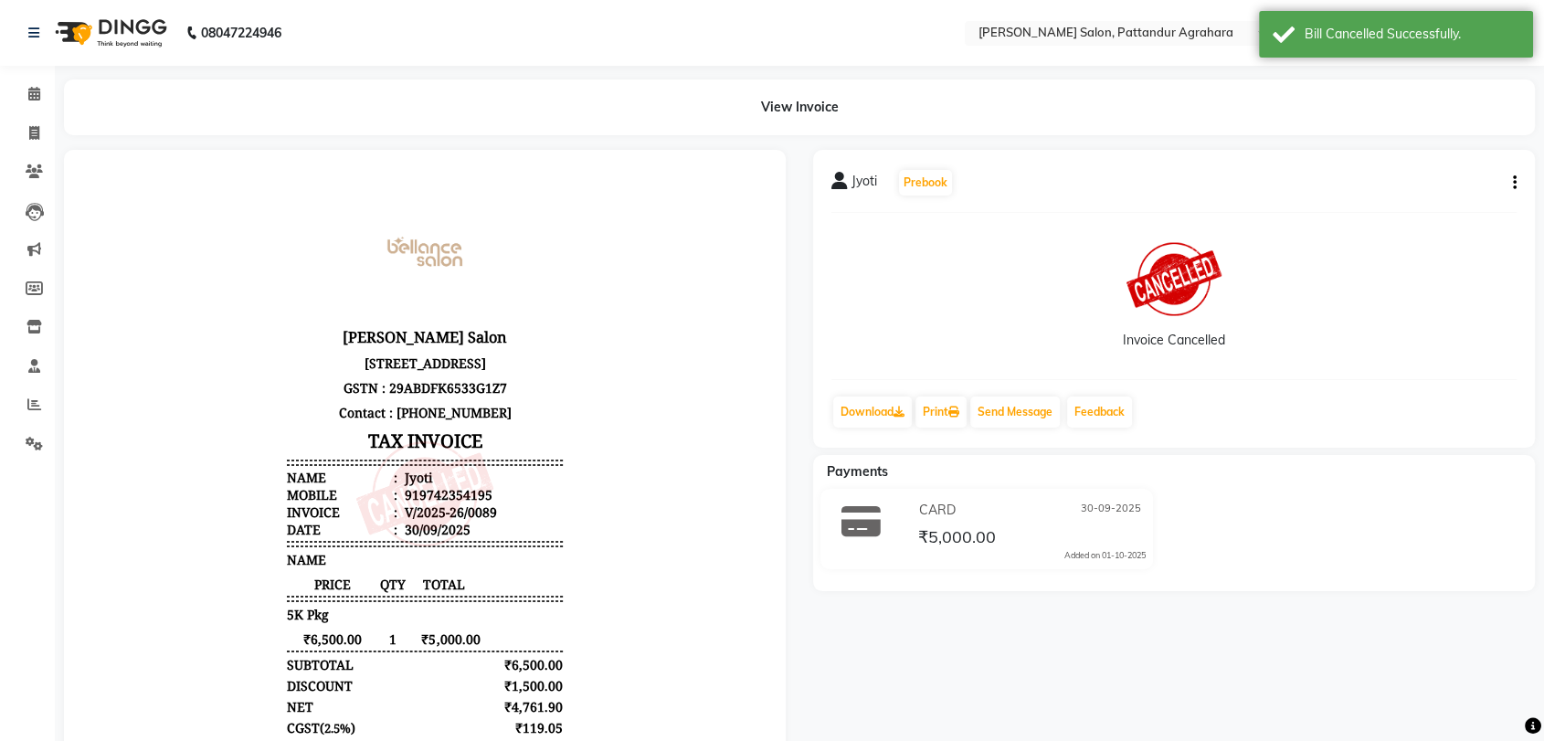
drag, startPoint x: 300, startPoint y: 258, endPoint x: 6, endPoint y: 165, distance: 307.4
click at [82, 168] on html "[PERSON_NAME] Salon [STREET_ADDRESS] GSTN : 29ABDFK6533G1Z7 Contact : [PHONE_NU…" at bounding box center [424, 494] width 685 height 653
click at [33, 140] on icon at bounding box center [34, 133] width 10 height 14
select select "9009"
select select "service"
